Goal: Task Accomplishment & Management: Use online tool/utility

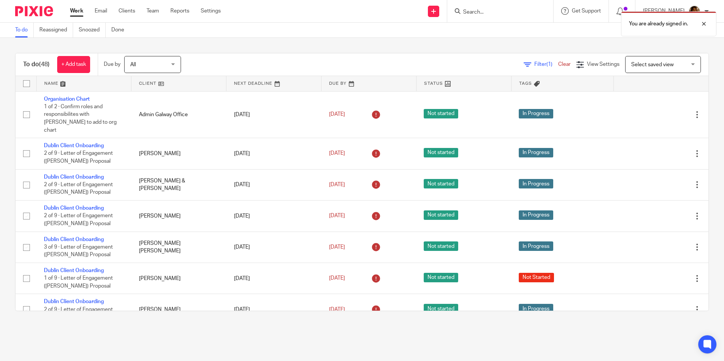
click at [486, 12] on div "You are already signed in." at bounding box center [539, 22] width 354 height 29
click at [470, 8] on div "You are already signed in." at bounding box center [539, 22] width 354 height 29
click at [481, 12] on div "You are already signed in." at bounding box center [539, 22] width 354 height 29
click at [511, 10] on div "You are already signed in." at bounding box center [539, 22] width 354 height 29
click at [473, 11] on div "You are already signed in." at bounding box center [539, 22] width 354 height 29
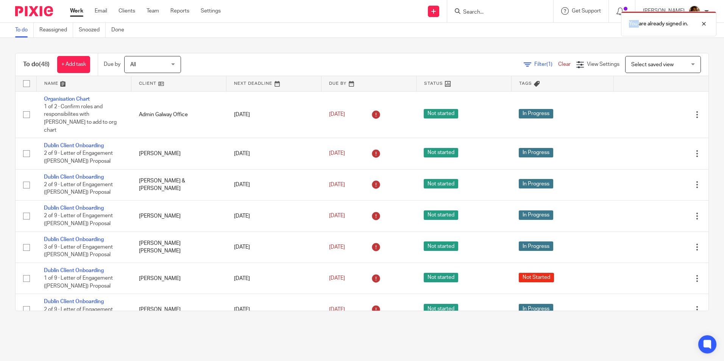
click at [473, 11] on div "You are already signed in." at bounding box center [539, 22] width 354 height 29
drag, startPoint x: 473, startPoint y: 11, endPoint x: 466, endPoint y: 10, distance: 7.2
click at [466, 10] on div "You are already signed in." at bounding box center [539, 22] width 354 height 29
click at [465, 10] on div "You are already signed in." at bounding box center [539, 22] width 354 height 29
click at [524, 16] on div "You are already signed in." at bounding box center [539, 22] width 354 height 29
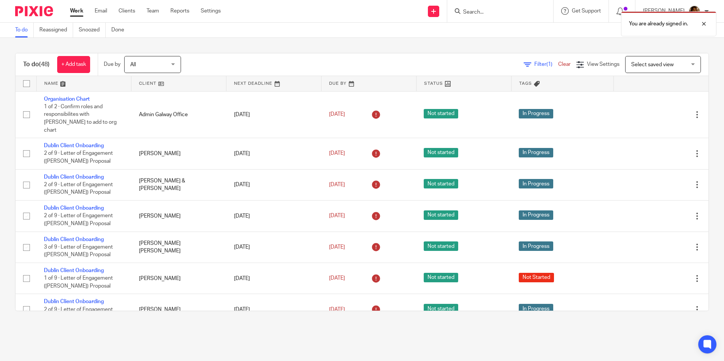
click at [488, 12] on div "You are already signed in." at bounding box center [539, 22] width 354 height 29
click at [475, 11] on div "You are already signed in." at bounding box center [539, 22] width 354 height 29
click at [134, 10] on link "Clients" at bounding box center [126, 11] width 17 height 8
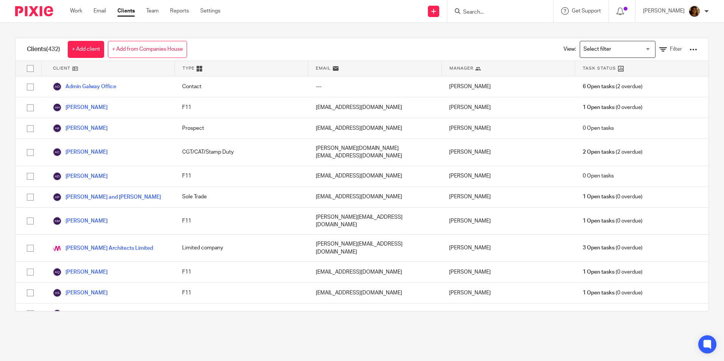
click at [472, 12] on input "Search" at bounding box center [496, 12] width 68 height 7
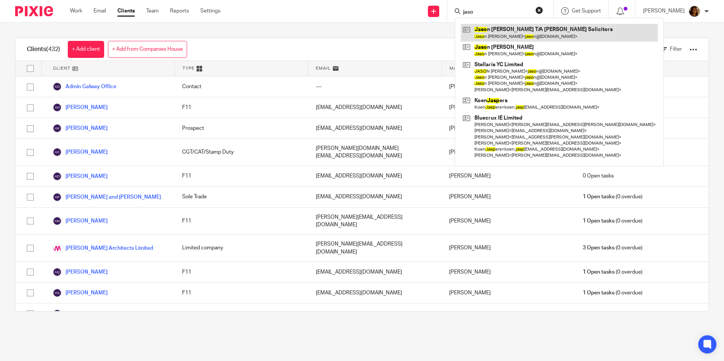
type input "jaso"
click at [498, 32] on link at bounding box center [559, 32] width 197 height 17
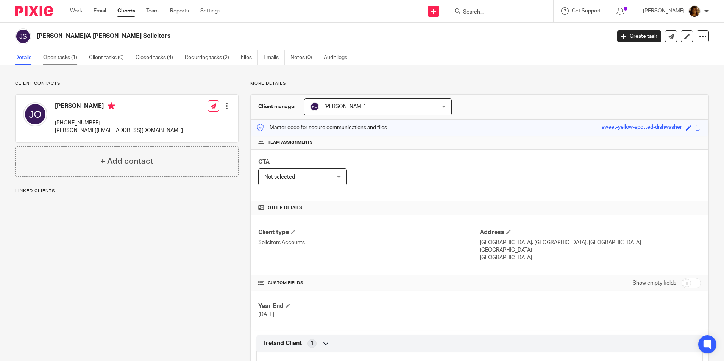
click at [72, 54] on link "Open tasks (1)" at bounding box center [63, 57] width 40 height 15
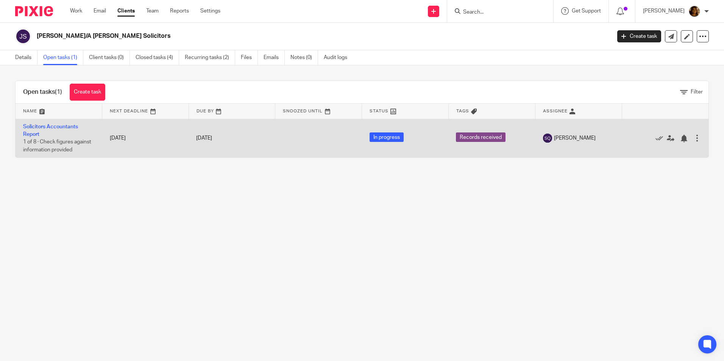
click at [48, 123] on td "Solicitors Accountants Report 1 of 8 · Check figures against information provid…" at bounding box center [59, 138] width 87 height 39
click at [48, 128] on link "Solicitors Accountants Report" at bounding box center [50, 130] width 55 height 13
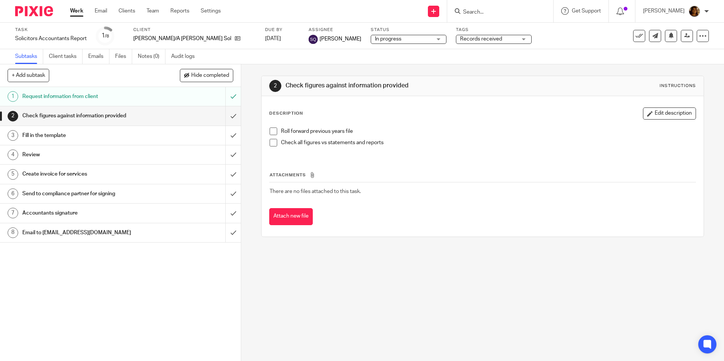
click at [117, 138] on h1 "Fill in the template" at bounding box center [87, 135] width 130 height 11
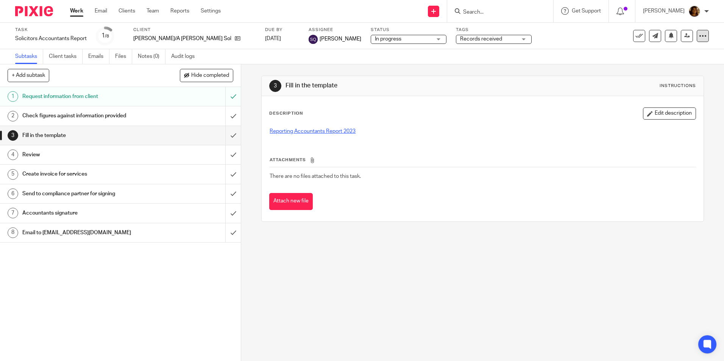
click at [700, 40] on div at bounding box center [702, 36] width 12 height 12
click at [674, 67] on link "Advanced task editor" at bounding box center [673, 66] width 50 height 5
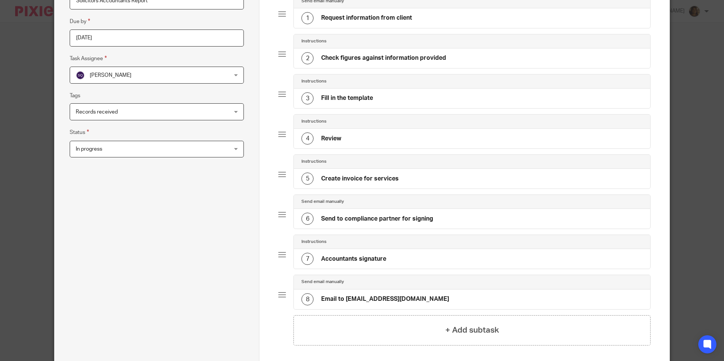
scroll to position [163, 0]
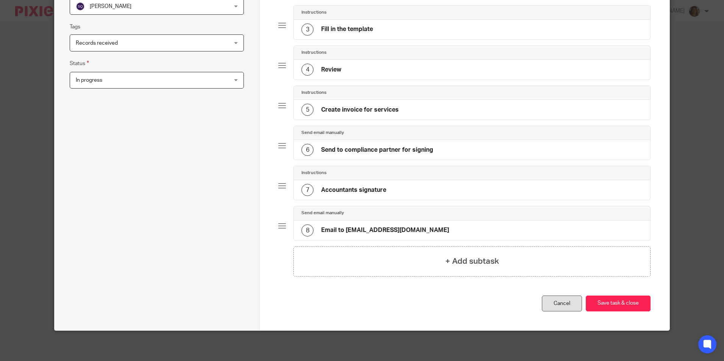
click at [564, 299] on link "Cancel" at bounding box center [562, 304] width 40 height 16
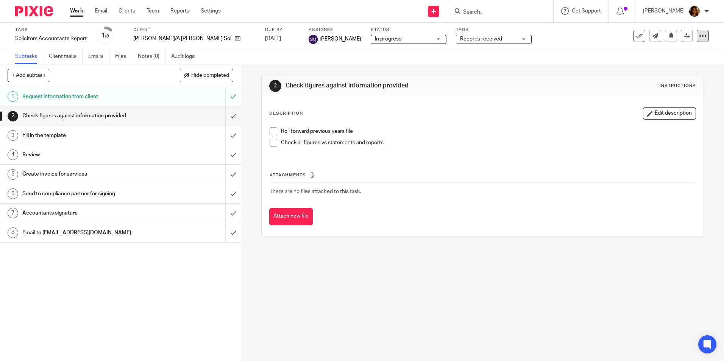
click at [696, 33] on div at bounding box center [702, 36] width 12 height 12
click at [672, 51] on li "See template in use" at bounding box center [668, 55] width 61 height 11
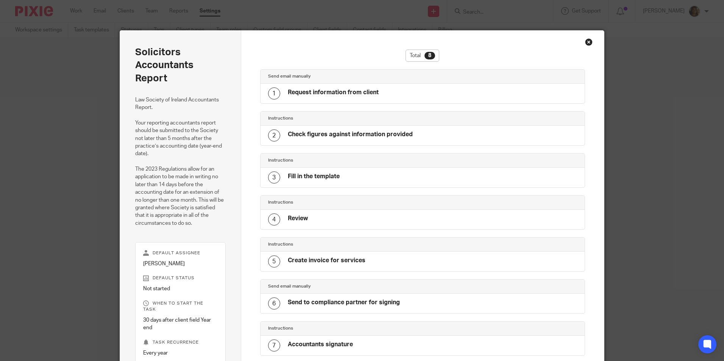
scroll to position [148, 0]
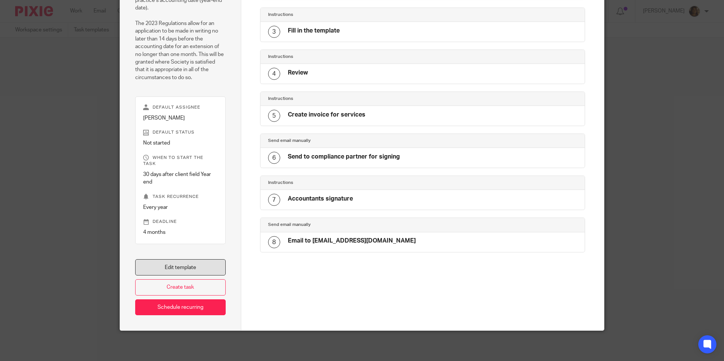
click at [176, 264] on link "Edit template" at bounding box center [180, 267] width 90 height 16
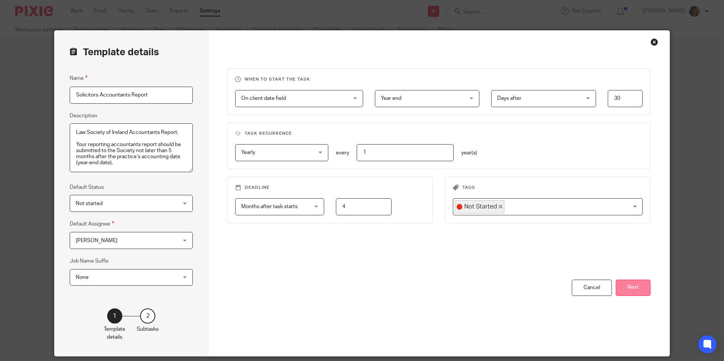
click at [629, 291] on button "Next" at bounding box center [632, 288] width 35 height 16
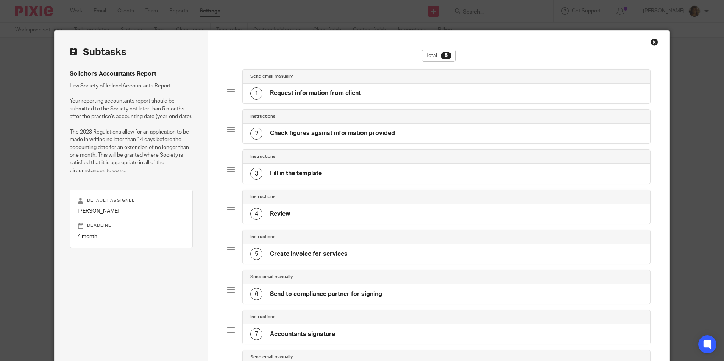
click at [305, 170] on h4 "Fill in the template" at bounding box center [296, 174] width 52 height 8
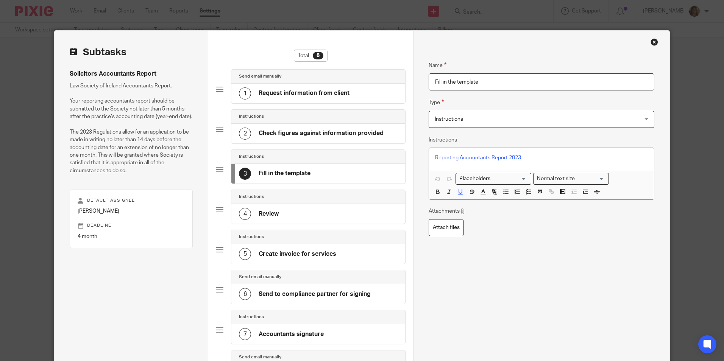
click at [528, 156] on p "Reporting Accountants Report 2023" at bounding box center [541, 158] width 212 height 8
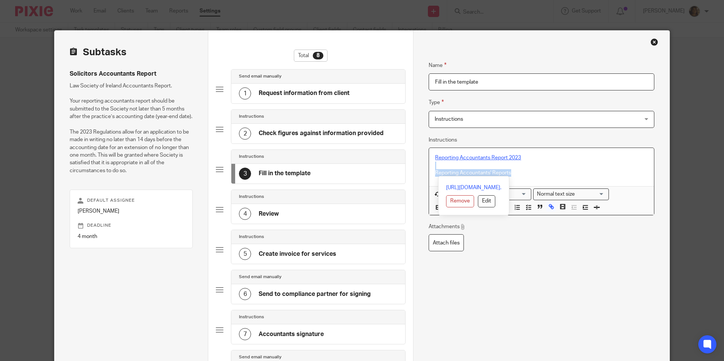
drag, startPoint x: 515, startPoint y: 175, endPoint x: 427, endPoint y: 165, distance: 88.7
click at [429, 165] on div "Reporting Accountants Report 2023 Reporting Accountants' Reports" at bounding box center [541, 167] width 224 height 38
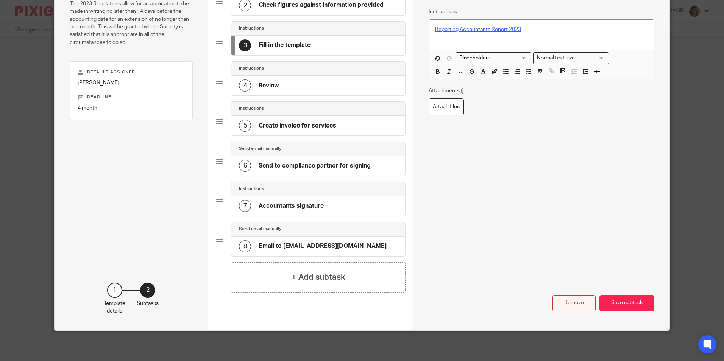
click at [563, 299] on button "Remove" at bounding box center [573, 303] width 43 height 16
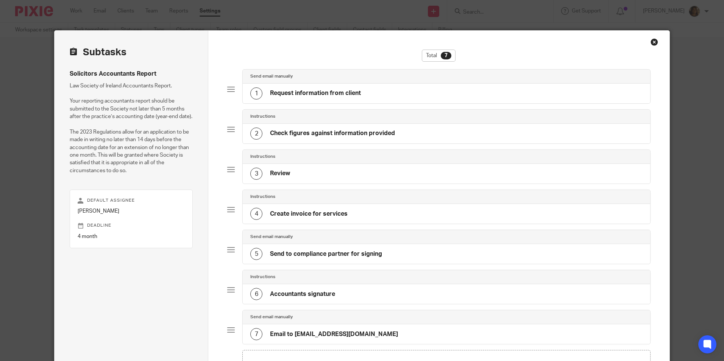
click at [650, 40] on div "Close this dialog window" at bounding box center [654, 42] width 8 height 8
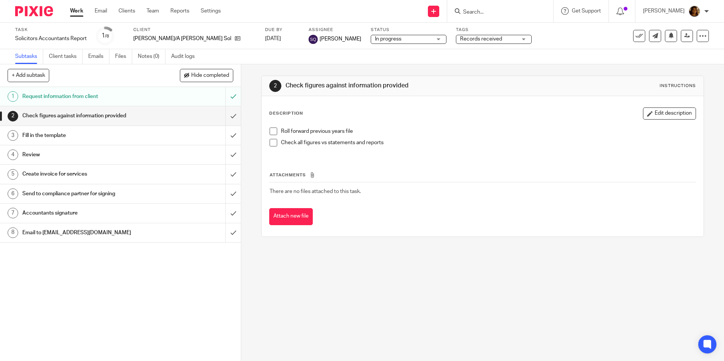
click at [162, 131] on div "Fill in the template" at bounding box center [120, 135] width 196 height 11
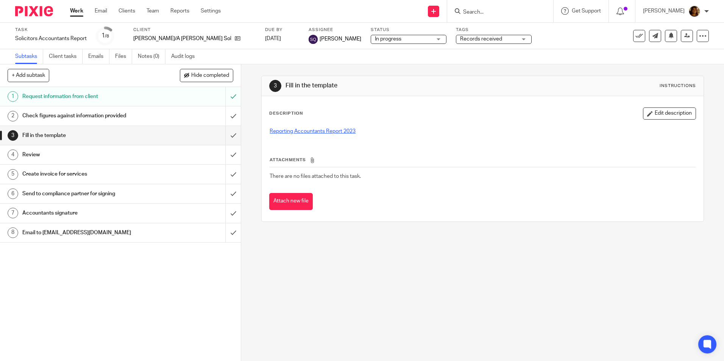
click at [75, 151] on h1 "Review" at bounding box center [87, 154] width 130 height 11
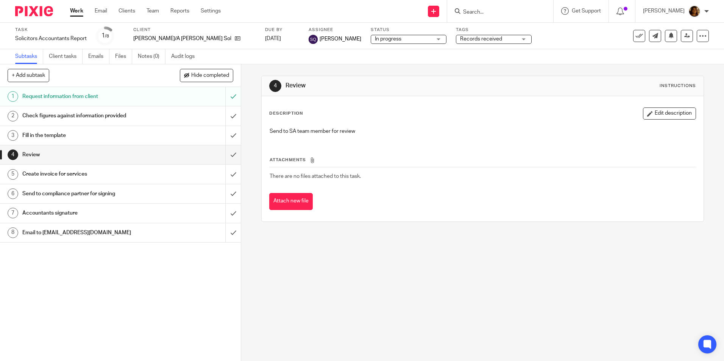
click at [84, 117] on h1 "Check figures against information provided" at bounding box center [87, 115] width 130 height 11
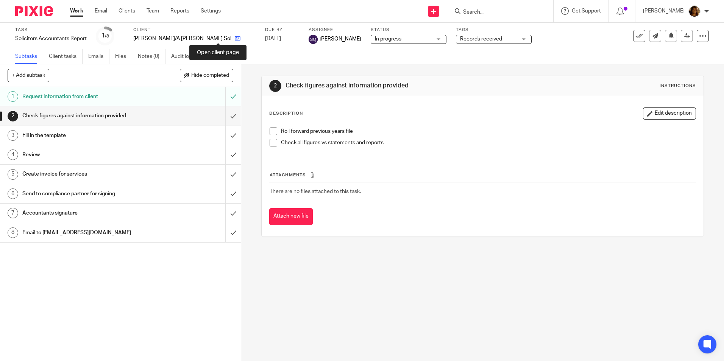
click at [235, 39] on icon at bounding box center [238, 39] width 6 height 6
